Goal: Feedback & Contribution: Contribute content

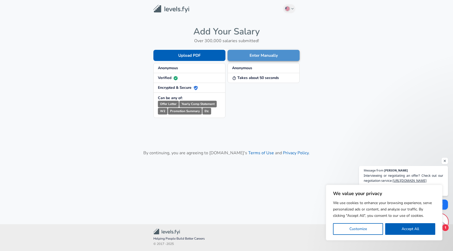
click at [252, 59] on button "Enter Manually" at bounding box center [264, 55] width 72 height 11
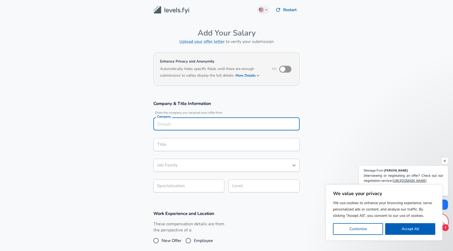
scroll to position [5, 0]
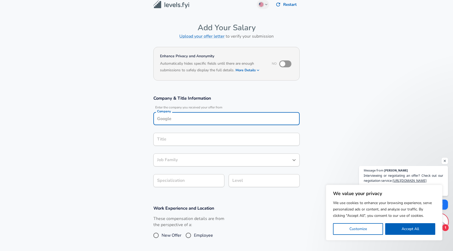
click at [178, 118] on input "Company" at bounding box center [227, 119] width 142 height 8
click at [174, 101] on h3 "Company & Title Information" at bounding box center [226, 98] width 146 height 6
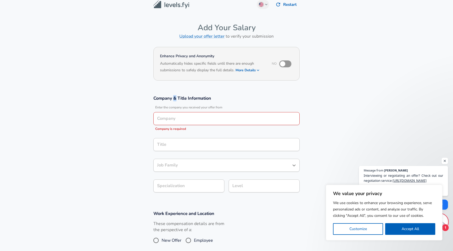
click at [174, 101] on h3 "Company & Title Information" at bounding box center [226, 98] width 146 height 6
click at [176, 101] on h3 "Company & Title Information" at bounding box center [226, 98] width 146 height 6
click at [188, 120] on input "Company" at bounding box center [227, 119] width 142 height 8
click at [148, 96] on div "Company & Title Information Enter the company you received your offer from Comp…" at bounding box center [226, 145] width 159 height 101
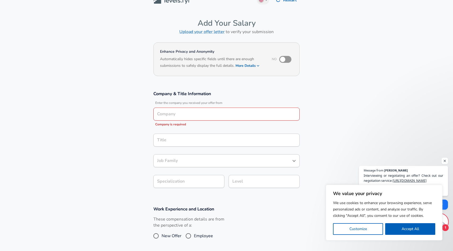
scroll to position [0, 0]
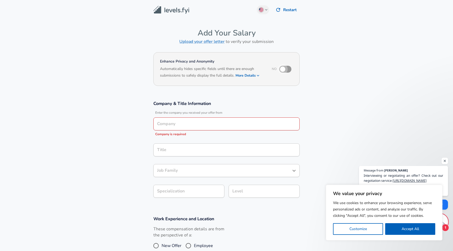
click at [287, 67] on input "checkbox" at bounding box center [283, 69] width 30 height 10
checkbox input "true"
click at [254, 75] on button "More Details" at bounding box center [248, 75] width 24 height 7
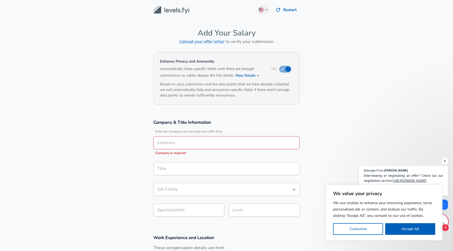
click at [218, 91] on h6 "Based on your submission and the data points that we have already collected, we…" at bounding box center [226, 89] width 133 height 17
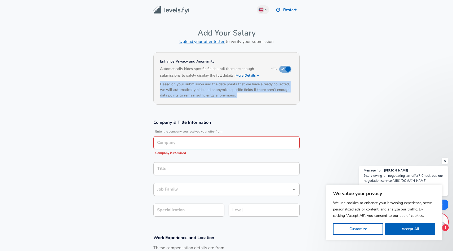
click at [218, 91] on h6 "Based on your submission and the data points that we have already collected, we…" at bounding box center [226, 89] width 133 height 17
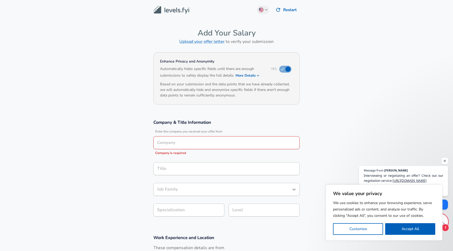
click at [223, 103] on div "Enhance Privacy and Anonymity Yes Automatically hides specific fields until the…" at bounding box center [226, 78] width 146 height 52
click at [179, 142] on input "Company" at bounding box center [227, 143] width 142 height 8
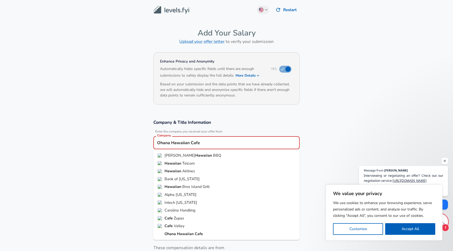
click at [187, 233] on strong "Hawaiian" at bounding box center [186, 233] width 18 height 5
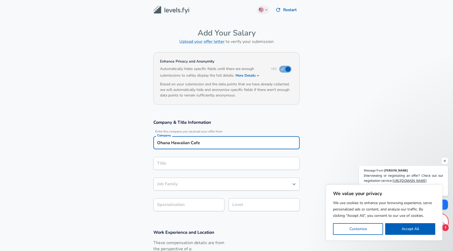
type input "Ohana Hawaiian Cafe"
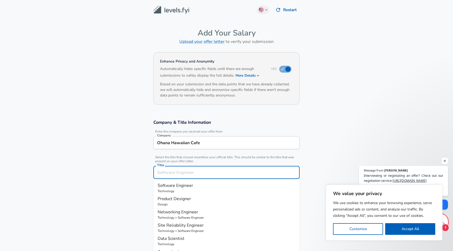
scroll to position [11, 0]
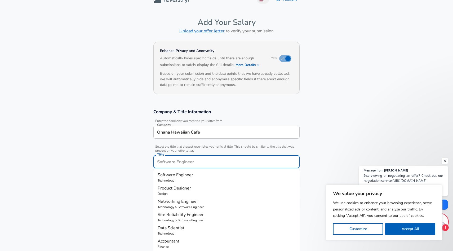
click at [165, 166] on div "Title" at bounding box center [226, 161] width 146 height 13
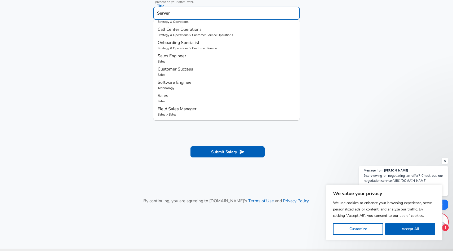
scroll to position [158, 0]
type input "Sales Engineer"
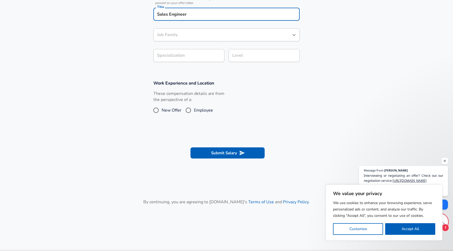
type input "Sales Engineer"
click at [171, 16] on input "Sales Engineer" at bounding box center [227, 14] width 142 height 8
click at [171, 16] on input "Sales Esngineer" at bounding box center [227, 14] width 142 height 8
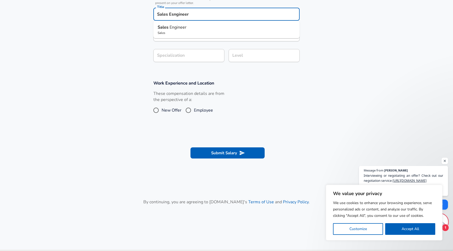
click at [171, 16] on input "Sales Esngineer" at bounding box center [227, 14] width 142 height 8
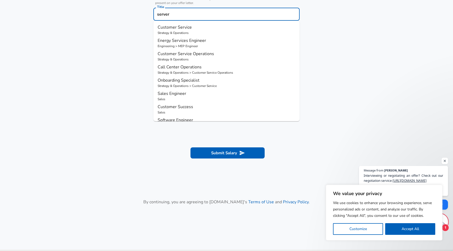
click at [169, 11] on input "server" at bounding box center [227, 14] width 142 height 8
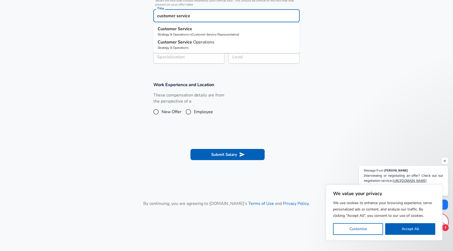
scroll to position [152, 0]
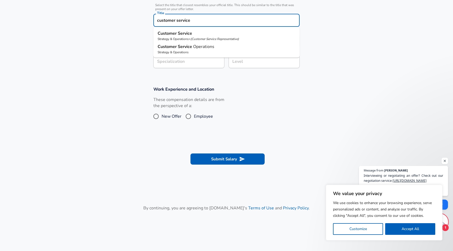
click at [176, 34] on strong "Customer" at bounding box center [168, 33] width 20 height 6
type input "Customer Service"
click at [180, 41] on input "Customer Service" at bounding box center [223, 41] width 134 height 8
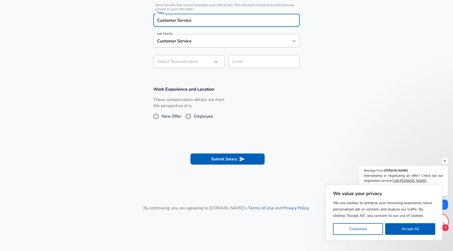
scroll to position [163, 0]
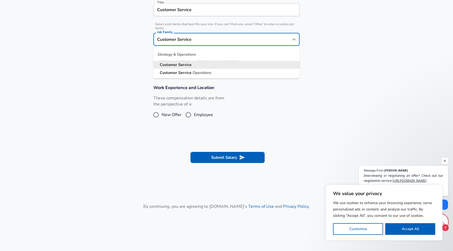
click at [137, 45] on section "Company & Title Information Enter the company you received your offer from Comp…" at bounding box center [226, 14] width 453 height 128
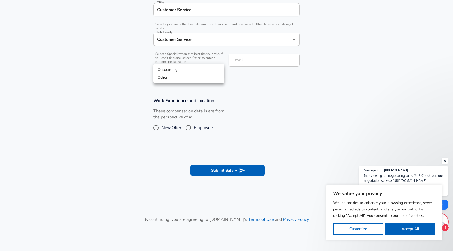
scroll to position [179, 0]
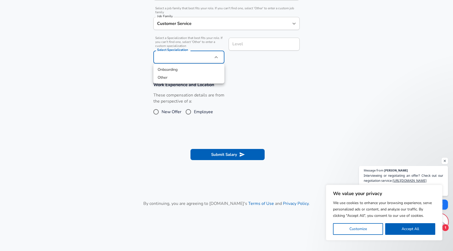
click at [165, 77] on li "Other" at bounding box center [188, 78] width 71 height 8
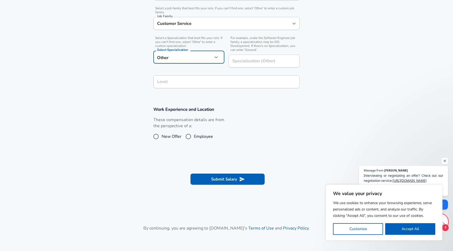
click at [186, 60] on div at bounding box center [226, 125] width 453 height 251
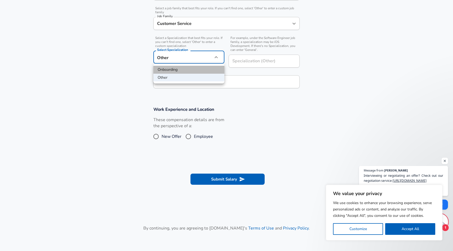
click at [176, 69] on li "Onboarding" at bounding box center [188, 70] width 71 height 8
type input "Onboarding"
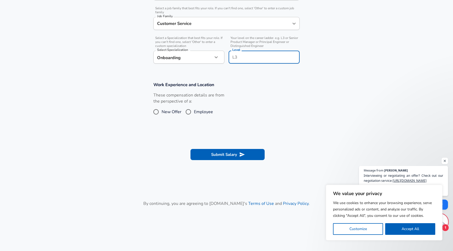
scroll to position [189, 0]
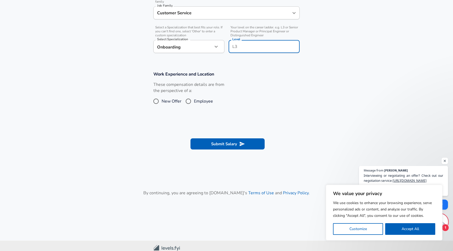
click at [236, 42] on div "Level Level" at bounding box center [264, 47] width 71 height 14
click at [239, 28] on span "Your level on the career ladder. e.g. L3 or Senior Product Manager or Principal…" at bounding box center [264, 31] width 71 height 12
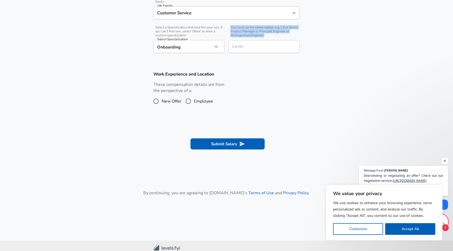
click at [239, 28] on span "Your level on the career ladder. e.g. L3 or Senior Product Manager or Principal…" at bounding box center [264, 31] width 71 height 12
click at [239, 30] on span "Your level on the career ladder. e.g. L3 or Senior Product Manager or Principal…" at bounding box center [264, 31] width 71 height 12
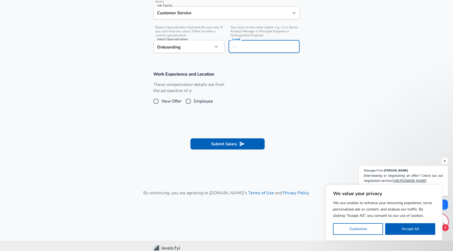
click at [240, 49] on input "Level" at bounding box center [264, 46] width 66 height 8
click at [239, 47] on input "Etry level" at bounding box center [264, 46] width 66 height 8
type input "Entry level"
click at [252, 71] on section "Work Experience and Location These compensation details are from the perspectiv…" at bounding box center [226, 91] width 453 height 53
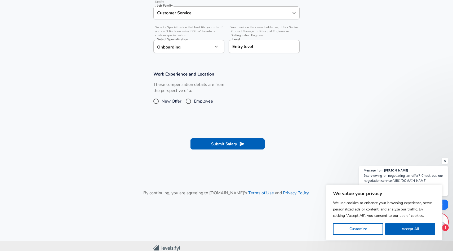
click at [171, 92] on label "These compensation details are from the perspective of a:" at bounding box center [188, 88] width 71 height 12
click at [187, 102] on input "Employee" at bounding box center [188, 101] width 11 height 8
radio input "true"
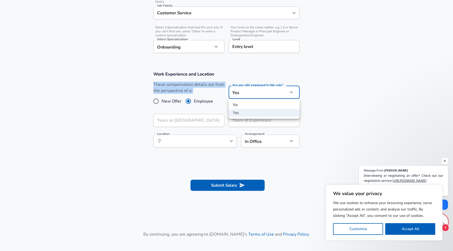
click at [247, 103] on li "No" at bounding box center [264, 105] width 71 height 8
type input "no"
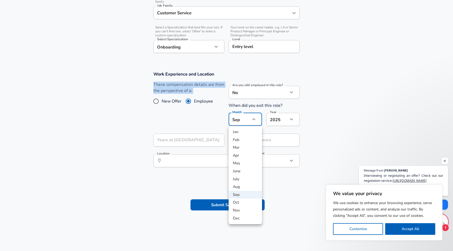
click at [237, 184] on li "Aug" at bounding box center [245, 187] width 33 height 8
type input "8"
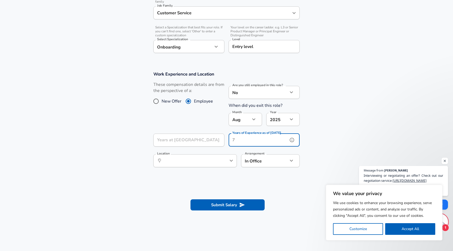
click at [249, 146] on input "Years of Experience as of [DATE]" at bounding box center [258, 140] width 59 height 13
type input "3"
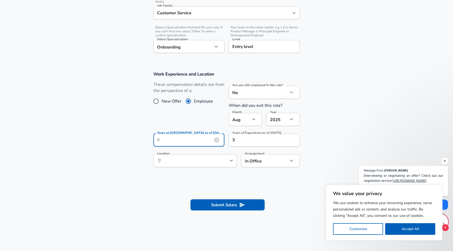
click at [193, 138] on input "Years at [GEOGRAPHIC_DATA] as of [DATE]" at bounding box center [182, 140] width 59 height 13
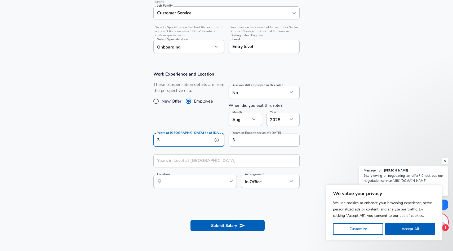
type input "3"
click at [201, 123] on div "These compensation details are from the perspective of a: New Offer Employee" at bounding box center [186, 106] width 75 height 48
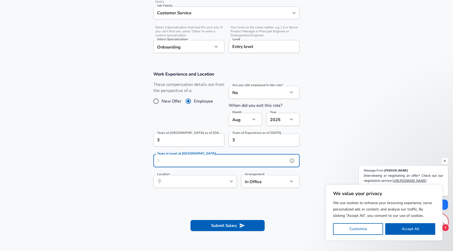
click at [202, 160] on input "Years in Level at [GEOGRAPHIC_DATA]" at bounding box center [220, 160] width 135 height 13
type input "3"
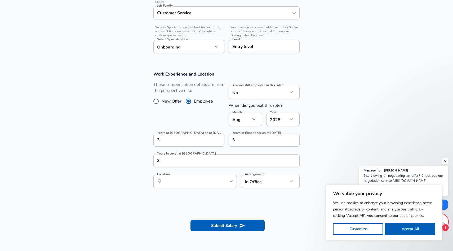
click at [137, 164] on section "Work Experience and Location These compensation details are from the perspectiv…" at bounding box center [226, 132] width 453 height 135
click at [170, 182] on input "Location" at bounding box center [189, 181] width 54 height 8
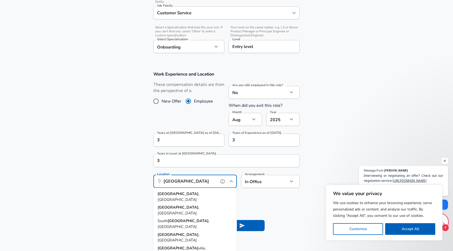
click at [175, 193] on span ", [GEOGRAPHIC_DATA]" at bounding box center [179, 196] width 42 height 11
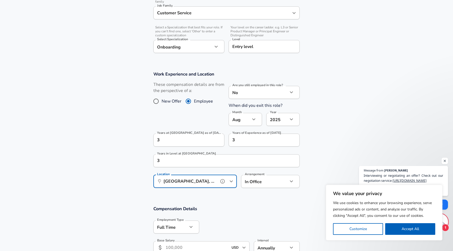
type input "[GEOGRAPHIC_DATA], [GEOGRAPHIC_DATA]"
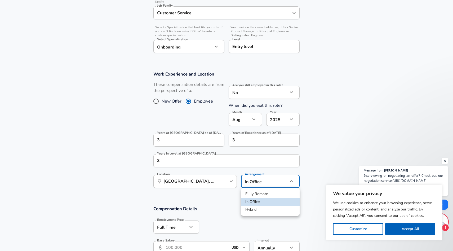
click at [228, 203] on div at bounding box center [226, 125] width 453 height 251
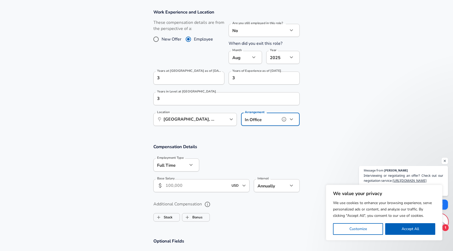
scroll to position [252, 0]
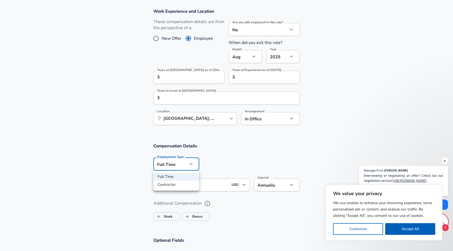
click at [180, 183] on li "Contractor" at bounding box center [176, 185] width 46 height 8
type input "contract"
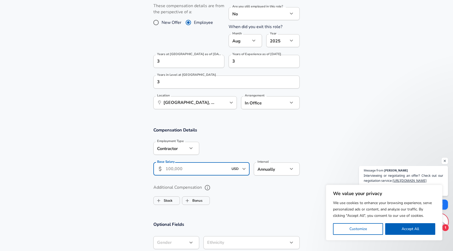
click at [179, 170] on input "Base Salary" at bounding box center [197, 168] width 63 height 13
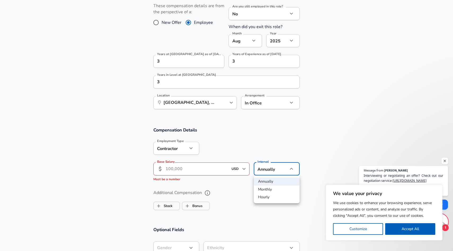
click at [268, 195] on li "Hourly" at bounding box center [277, 197] width 46 height 8
type input "hourly"
click at [196, 168] on input "Base Salary" at bounding box center [197, 168] width 63 height 13
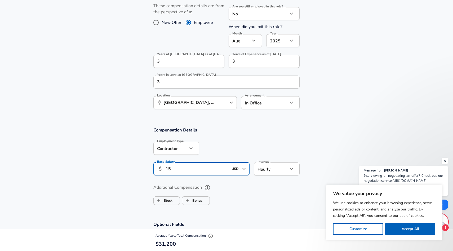
type input "1"
type input "15.45"
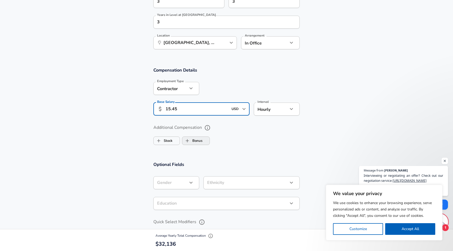
scroll to position [328, 0]
click at [199, 140] on label "Bonus" at bounding box center [192, 140] width 20 height 10
checkbox input "true"
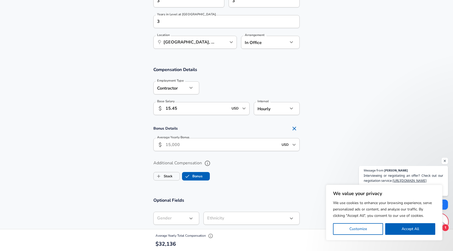
click at [194, 144] on input "Average Yearly Bonus" at bounding box center [222, 144] width 113 height 13
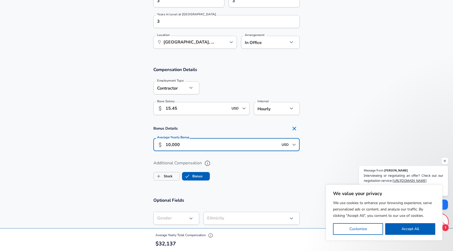
type input "10,000"
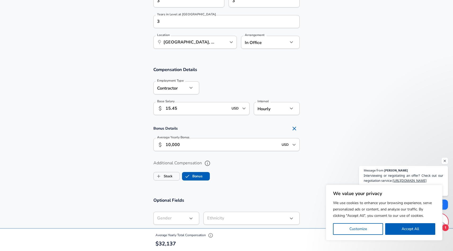
click at [123, 164] on section "Additional Compensation Stock Bonus" at bounding box center [226, 169] width 453 height 28
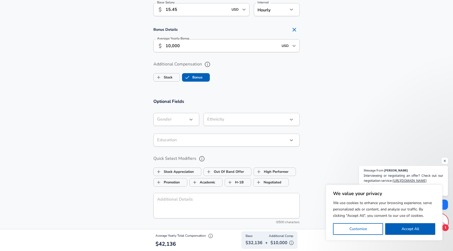
scroll to position [438, 0]
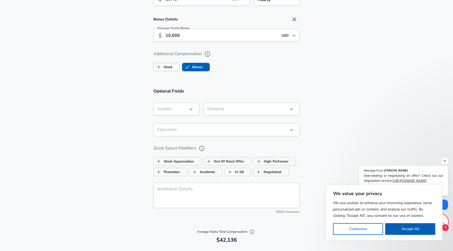
click at [178, 116] on div "Gender ​ Gender" at bounding box center [176, 110] width 46 height 14
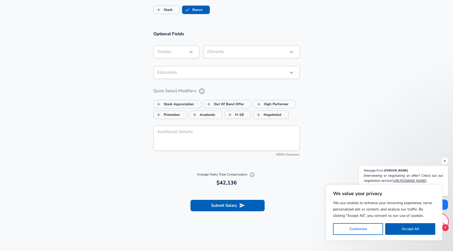
scroll to position [503, 0]
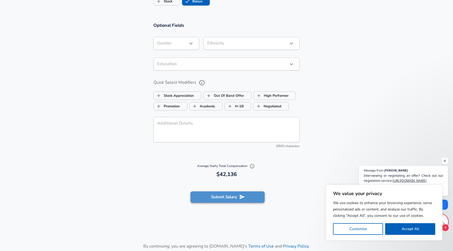
click at [223, 194] on button "Submit Salary" at bounding box center [228, 196] width 74 height 11
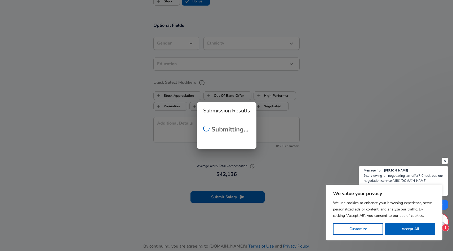
checkbox input "false"
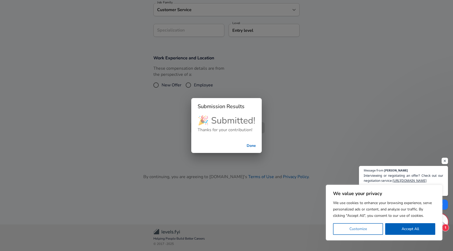
scroll to position [172, 0]
